Goal: Find contact information: Find contact information

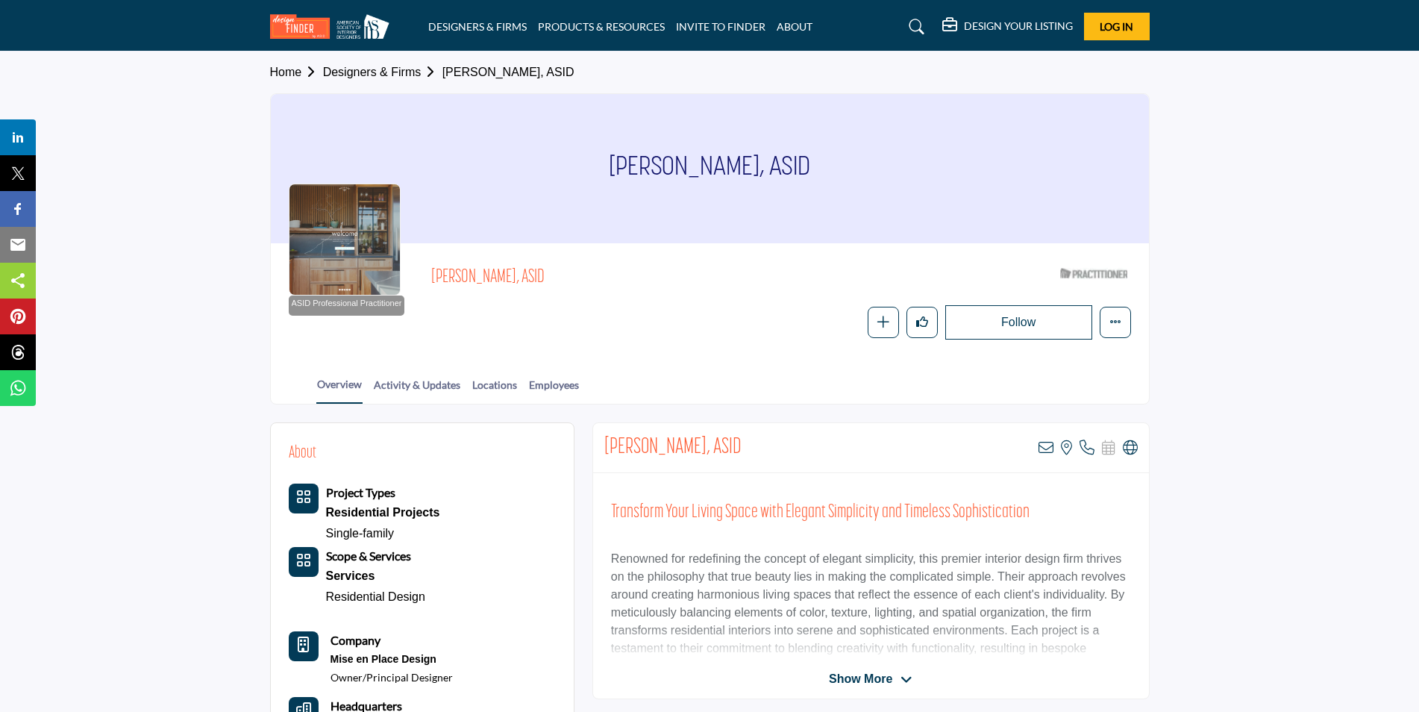
click at [653, 163] on h1 "[PERSON_NAME], ASID" at bounding box center [709, 168] width 201 height 149
copy div "[PERSON_NAME], ASID"
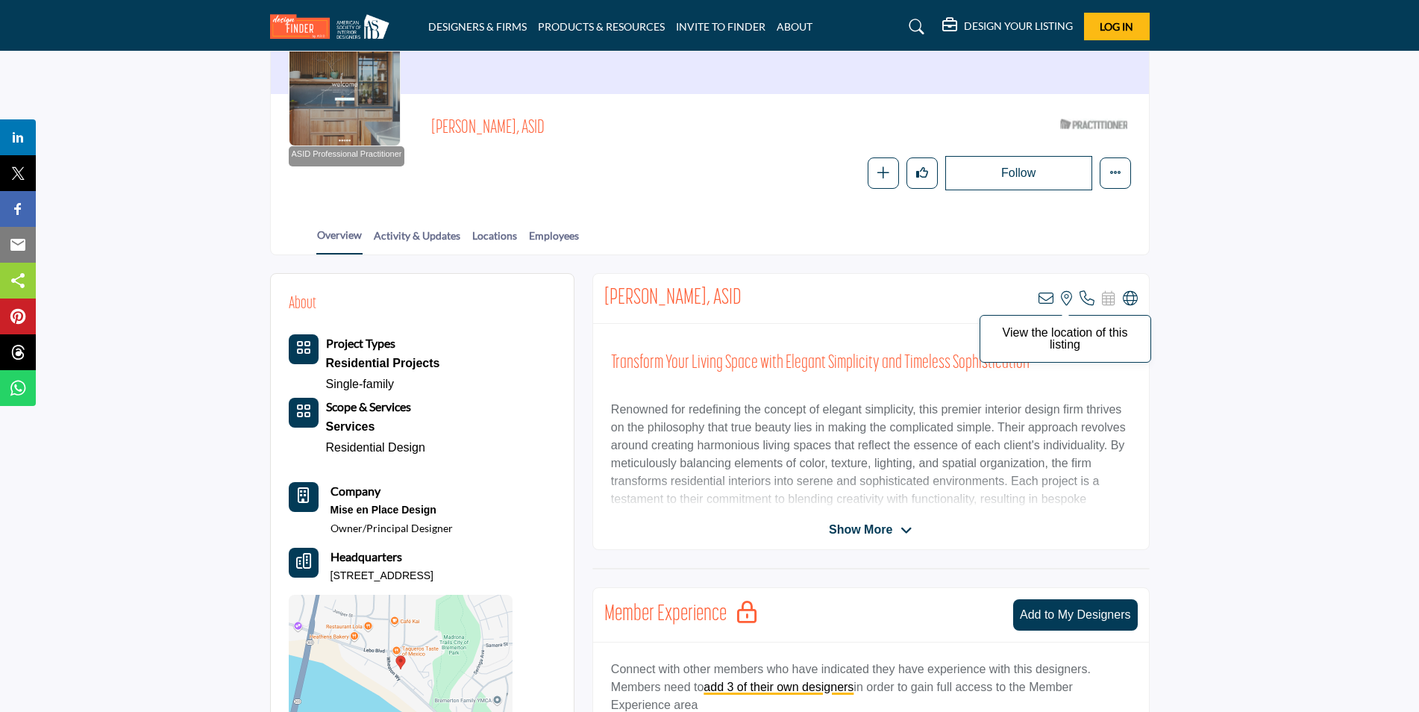
click at [1065, 297] on icon at bounding box center [1066, 298] width 11 height 15
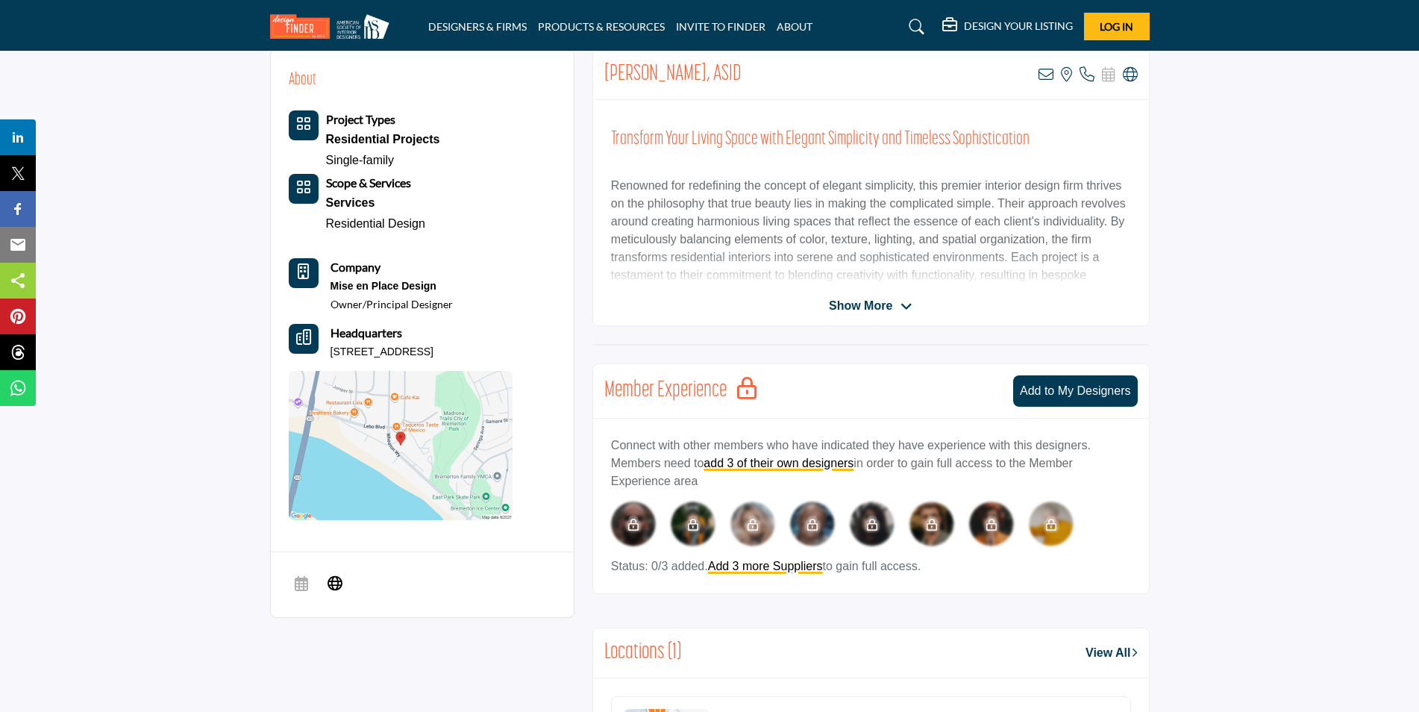
click at [414, 351] on p "[STREET_ADDRESS]" at bounding box center [381, 352] width 103 height 15
copy div "[STREET_ADDRESS]"
